Goal: Task Accomplishment & Management: Complete application form

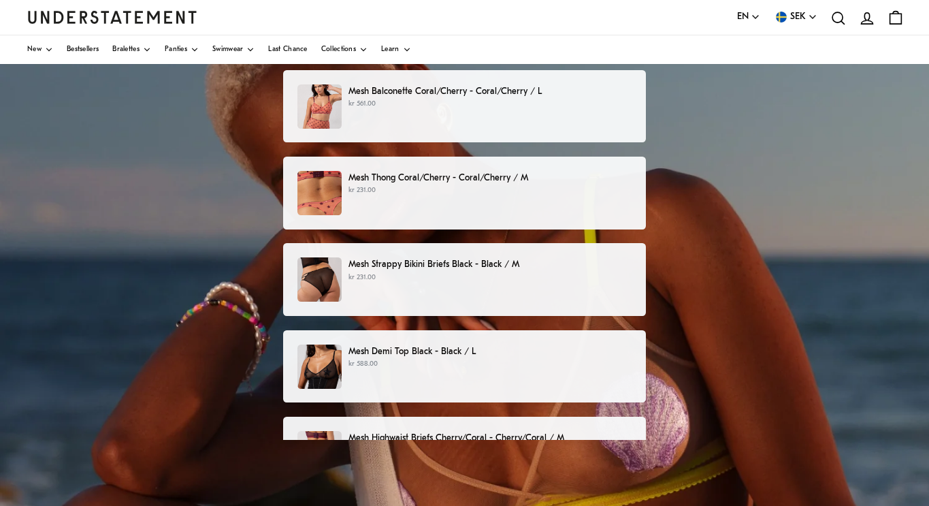
scroll to position [123, 0]
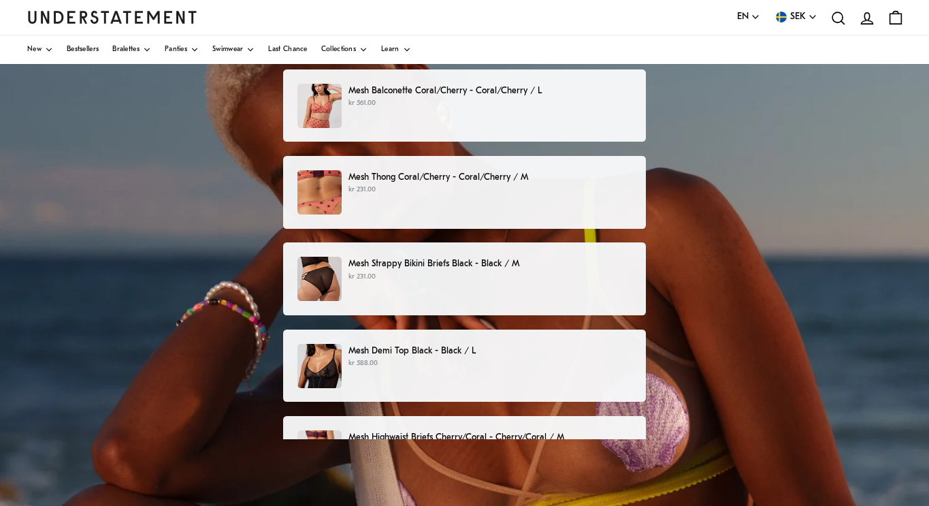
click at [338, 178] on img at bounding box center [319, 192] width 44 height 44
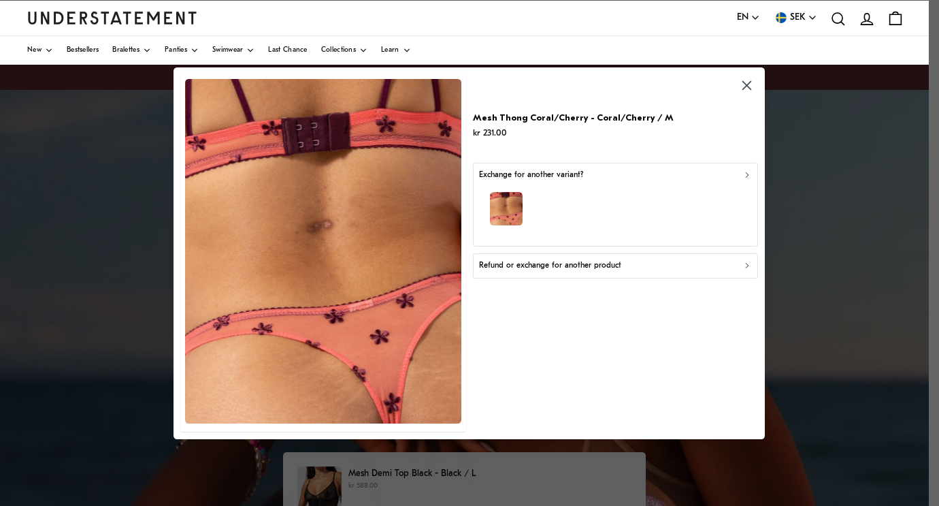
click at [749, 174] on icon "button" at bounding box center [748, 175] width 10 height 10
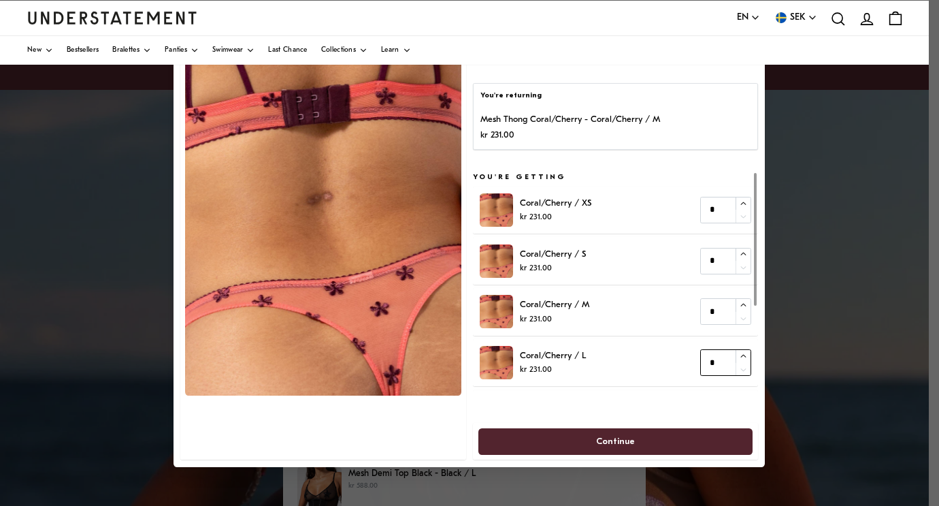
type input "*"
click at [741, 355] on icon "button" at bounding box center [743, 355] width 9 height 9
click at [647, 438] on span "Continue" at bounding box center [615, 440] width 245 height 25
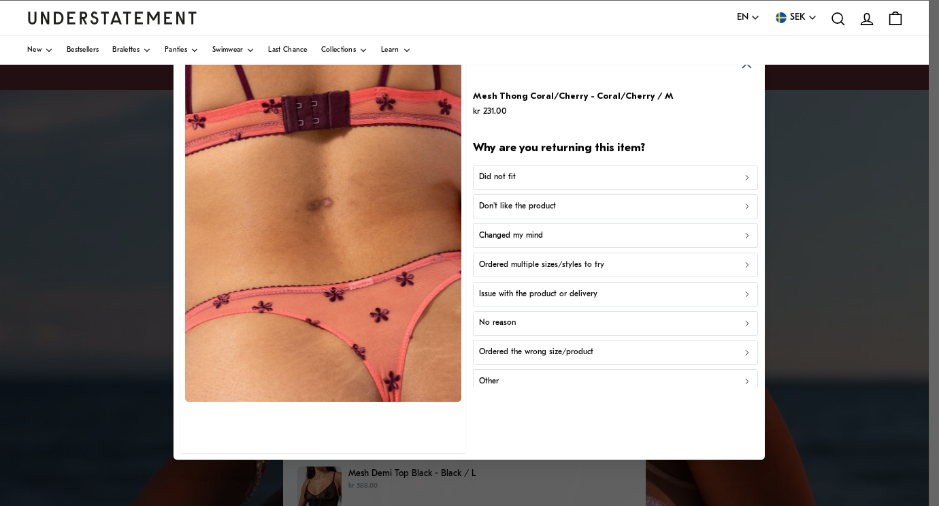
click at [921, 281] on div at bounding box center [469, 253] width 939 height 506
drag, startPoint x: 934, startPoint y: 228, endPoint x: 928, endPoint y: 150, distance: 78.5
click at [928, 150] on div at bounding box center [469, 253] width 939 height 506
click at [747, 67] on icon "button" at bounding box center [748, 64] width 16 height 16
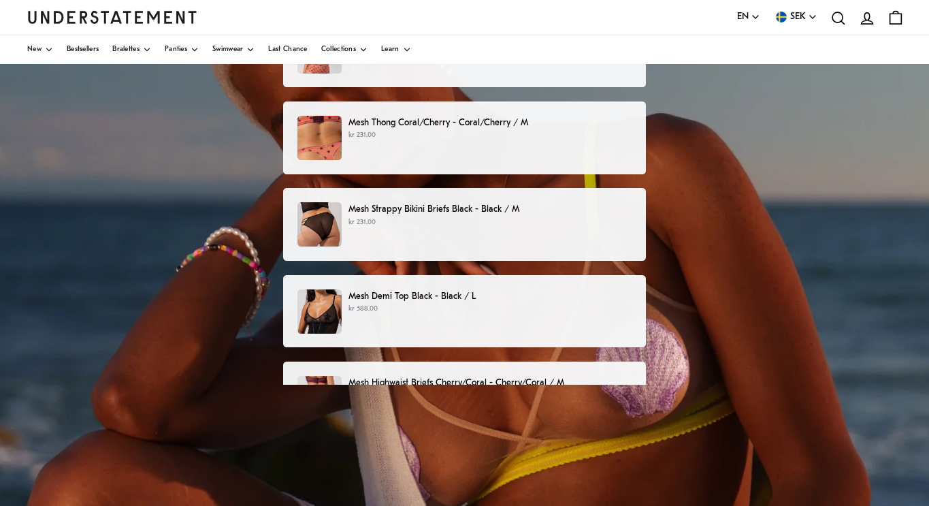
scroll to position [176, 0]
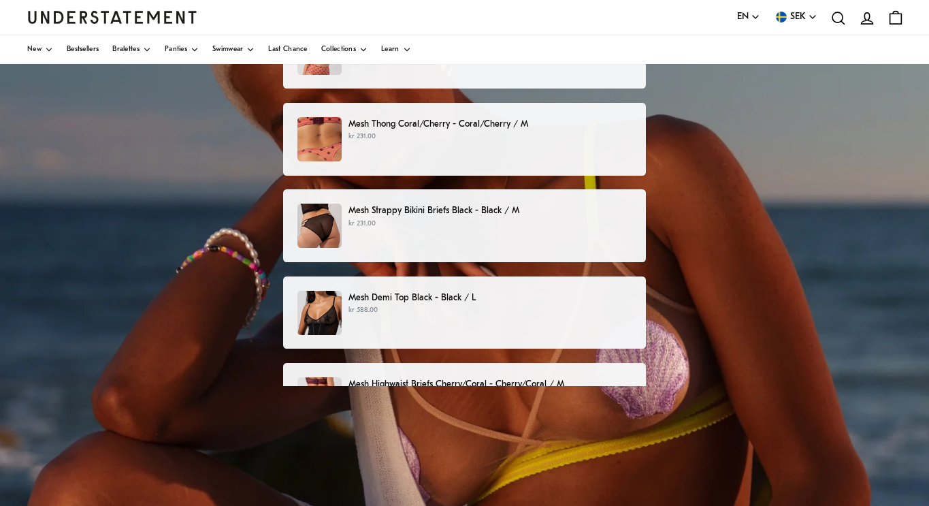
click at [508, 311] on p "kr 588.00" at bounding box center [490, 310] width 283 height 11
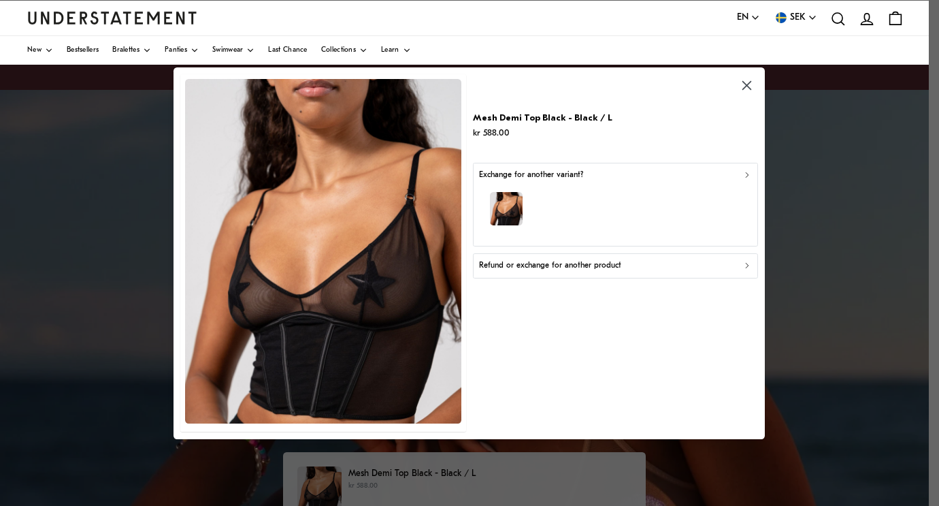
click at [749, 264] on icon "button" at bounding box center [748, 266] width 10 height 10
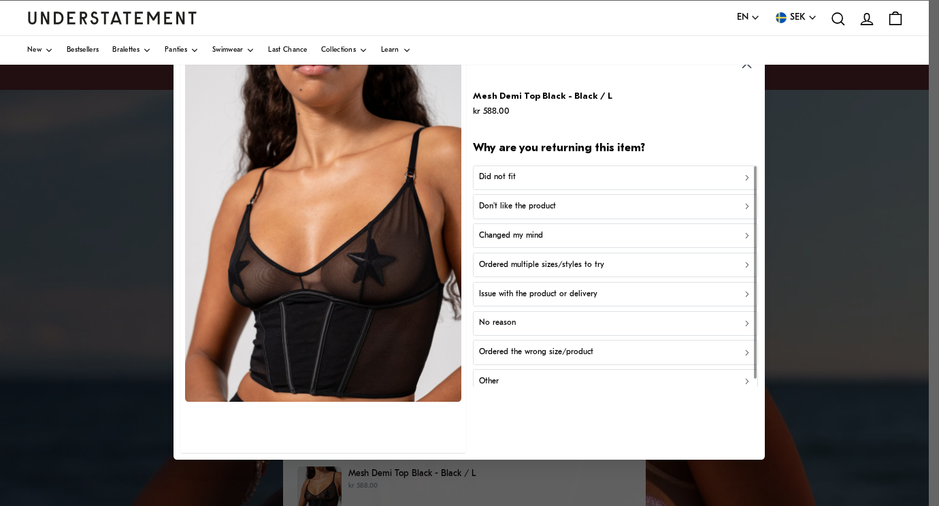
click at [712, 180] on div "Did not fit" at bounding box center [616, 178] width 274 height 13
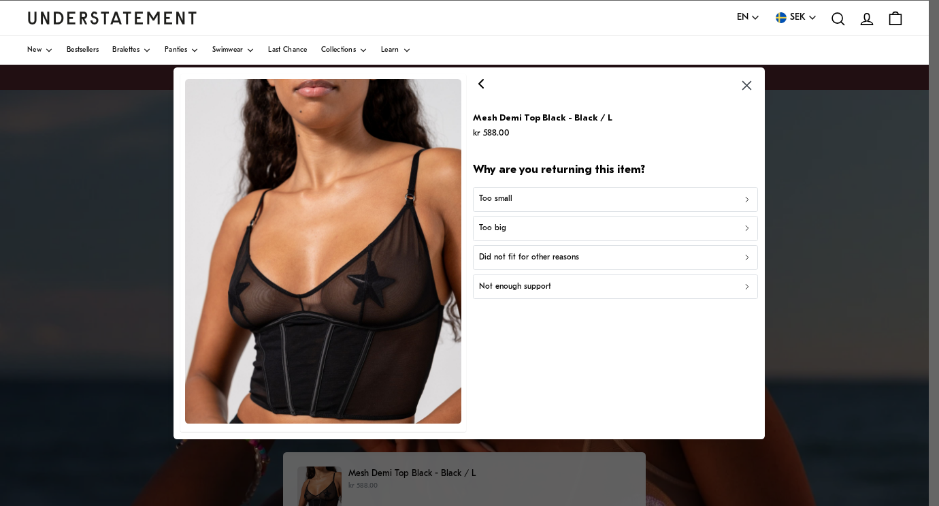
click at [560, 288] on div "Not enough support" at bounding box center [616, 286] width 274 height 13
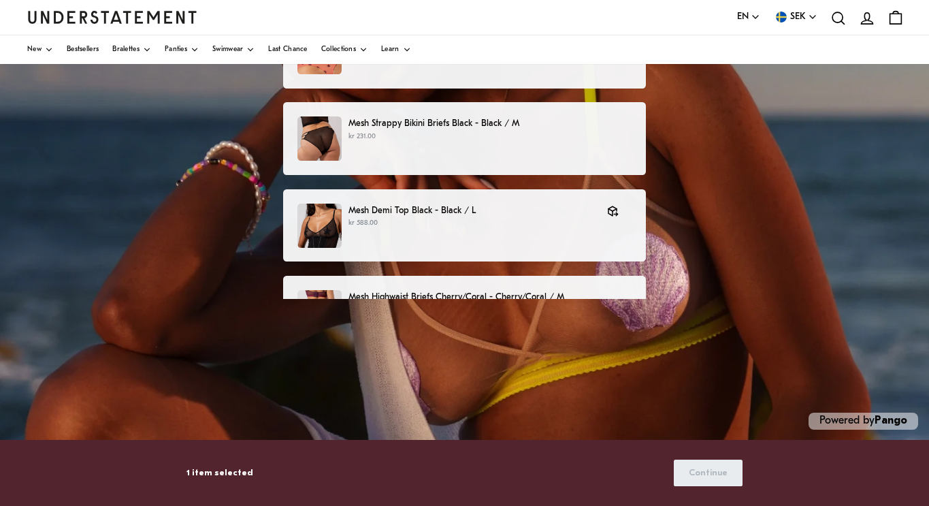
scroll to position [265, 0]
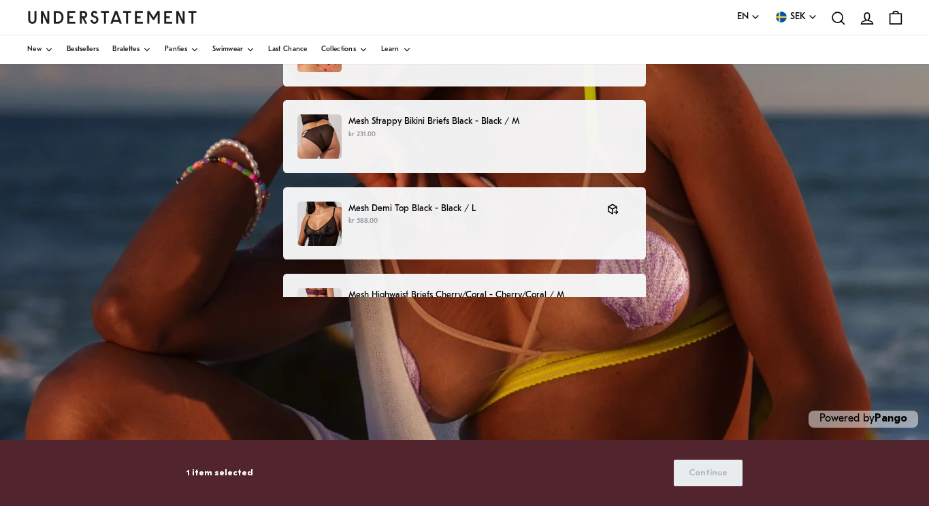
click at [348, 444] on div "1 item selected Continue" at bounding box center [464, 473] width 555 height 67
click at [615, 282] on div "Mesh Highwaist Briefs Cherry/Coral - Cherry/Coral / M kr 429.00" at bounding box center [464, 310] width 363 height 73
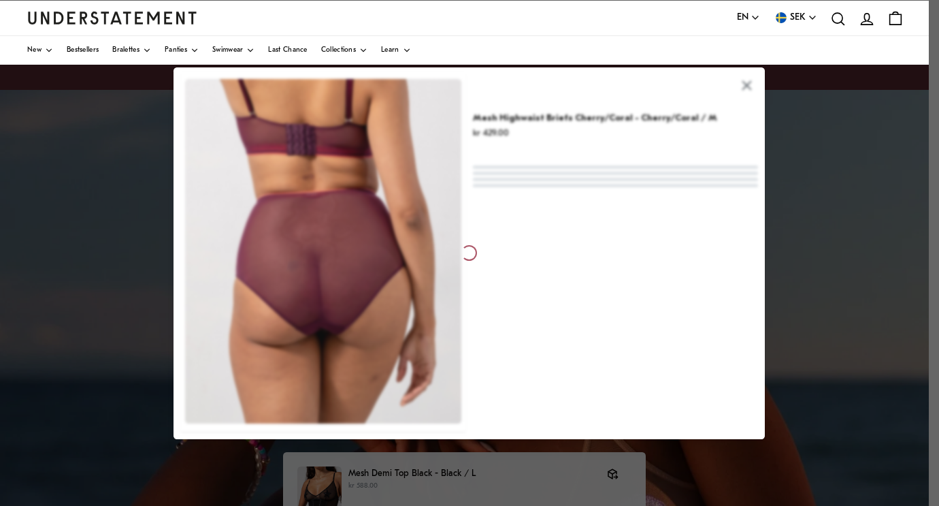
click at [747, 86] on div at bounding box center [469, 253] width 591 height 372
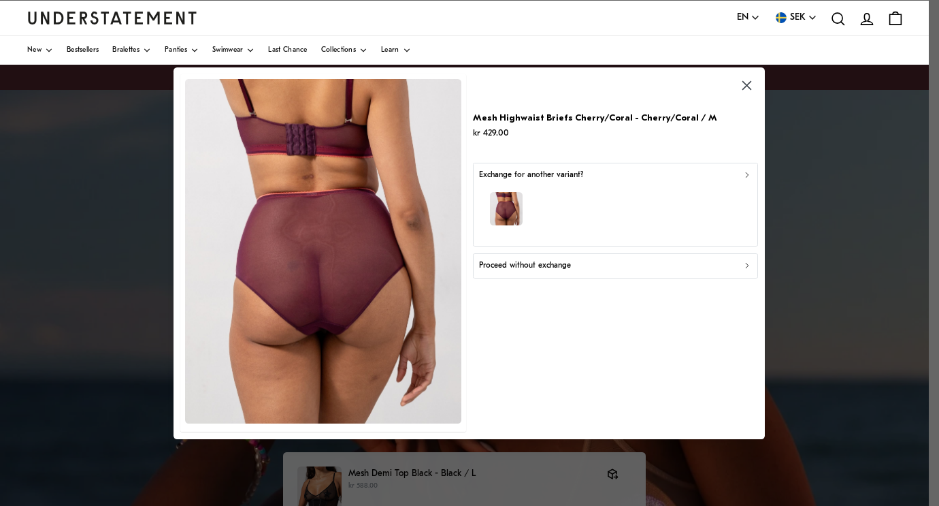
click at [746, 87] on icon "button" at bounding box center [747, 85] width 9 height 9
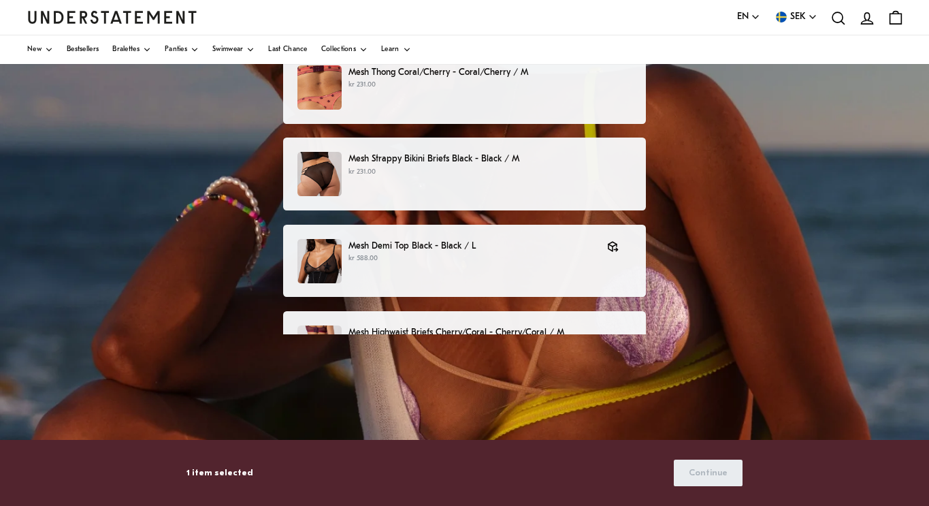
scroll to position [265, 0]
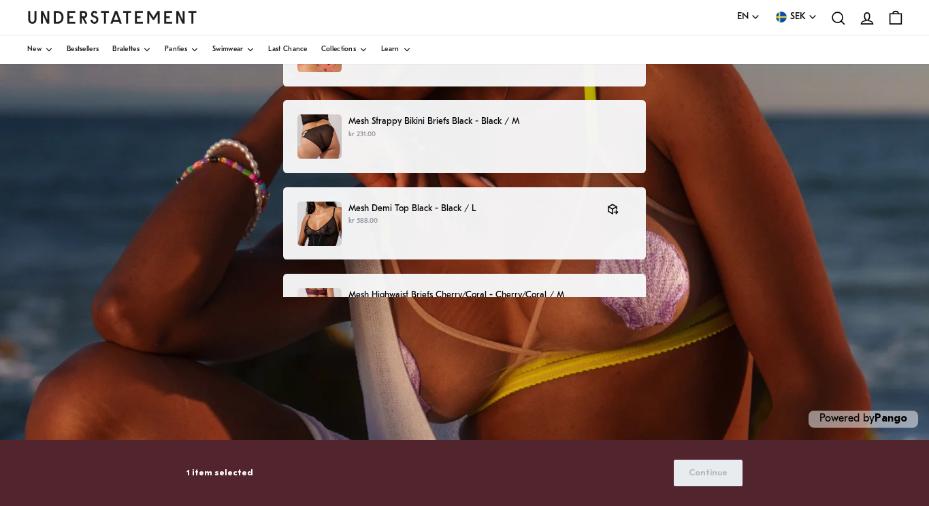
click at [559, 330] on div "Mesh Balconette Coral/Cherry - Coral/Cherry / L kr 561.00 Mesh Thong Coral/Cher…" at bounding box center [464, 156] width 363 height 458
